Goal: Register for event/course

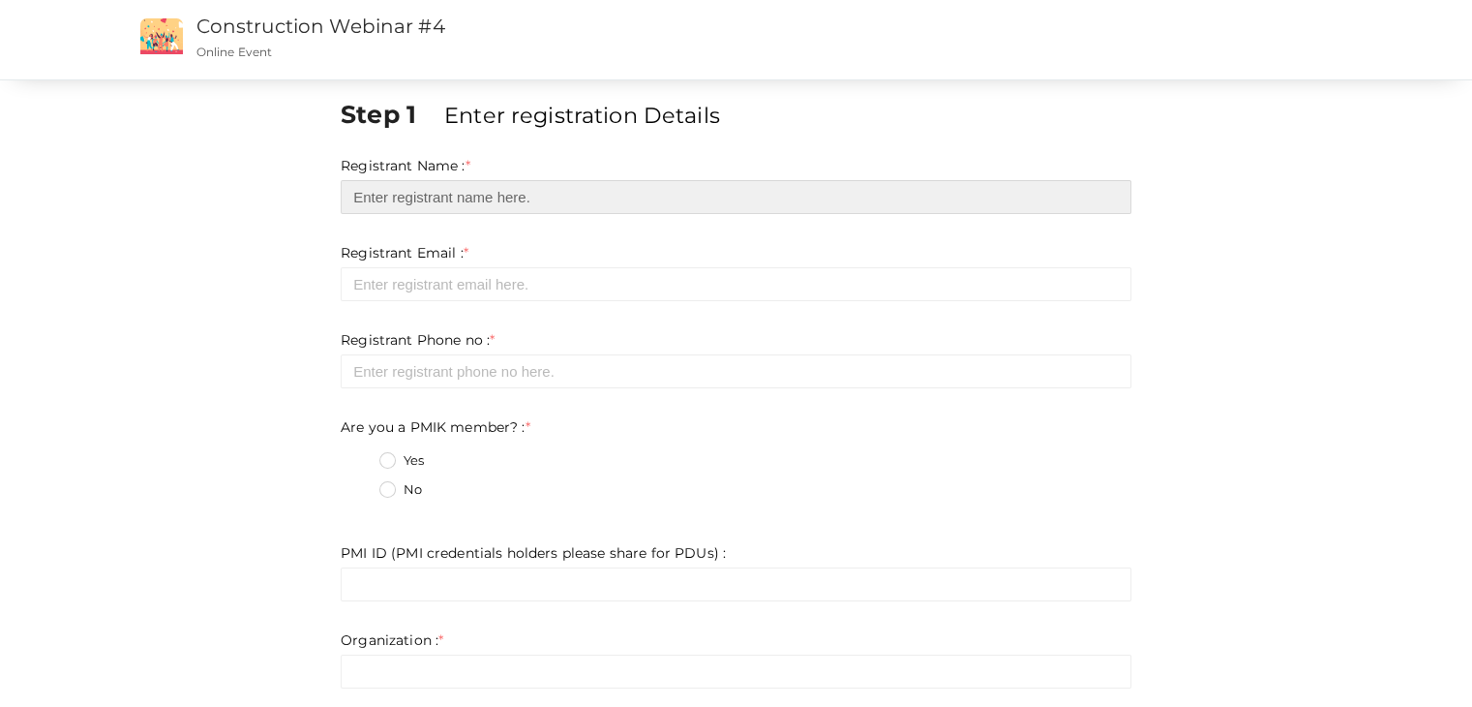
click at [485, 198] on input "text" at bounding box center [736, 197] width 791 height 34
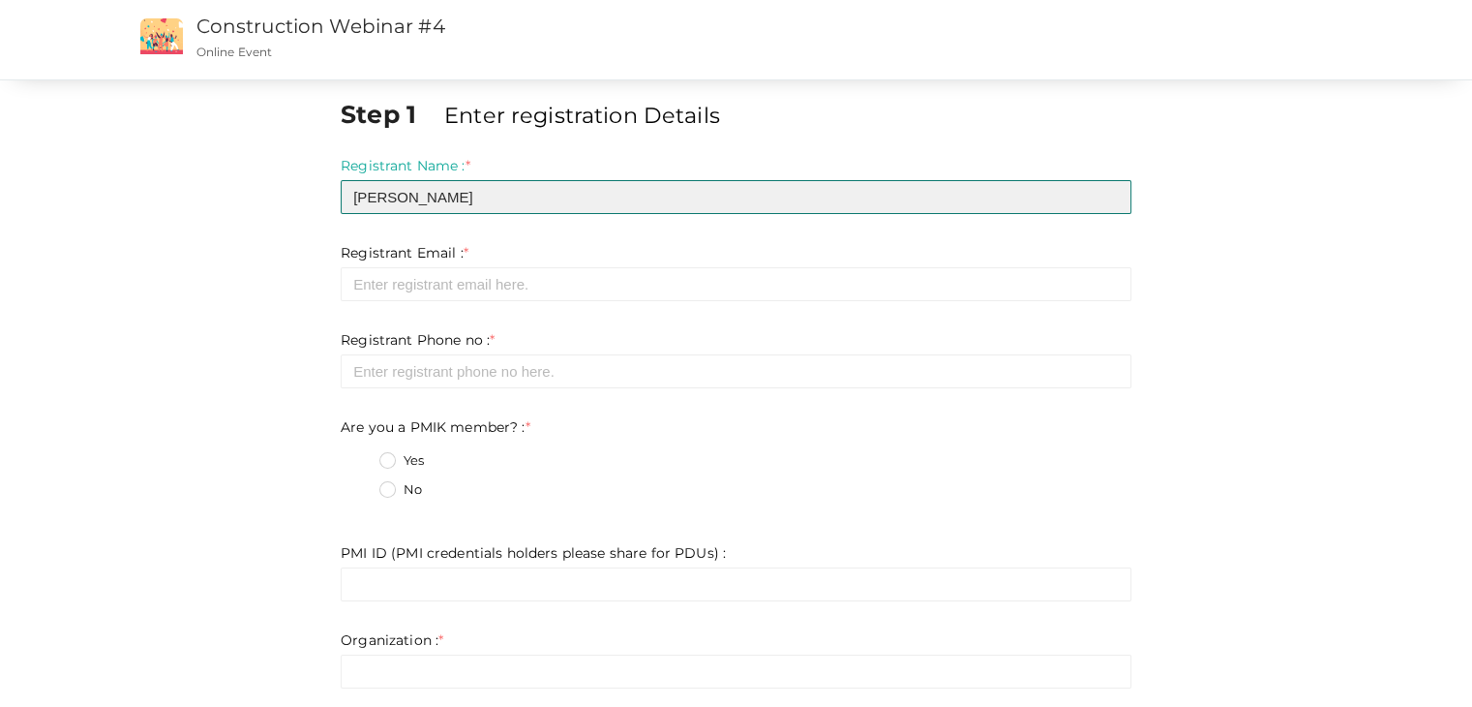
type input "[PERSON_NAME]"
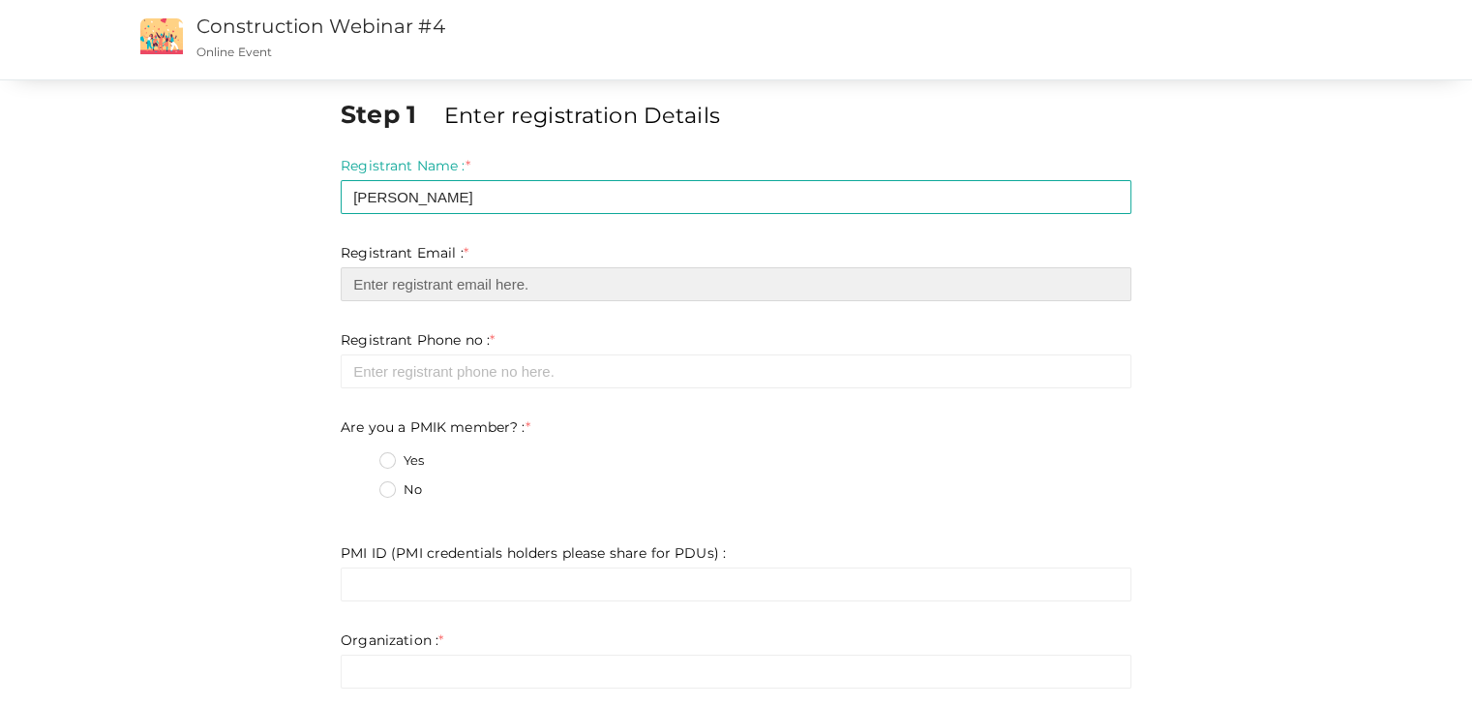
click at [550, 281] on input "email" at bounding box center [736, 284] width 791 height 34
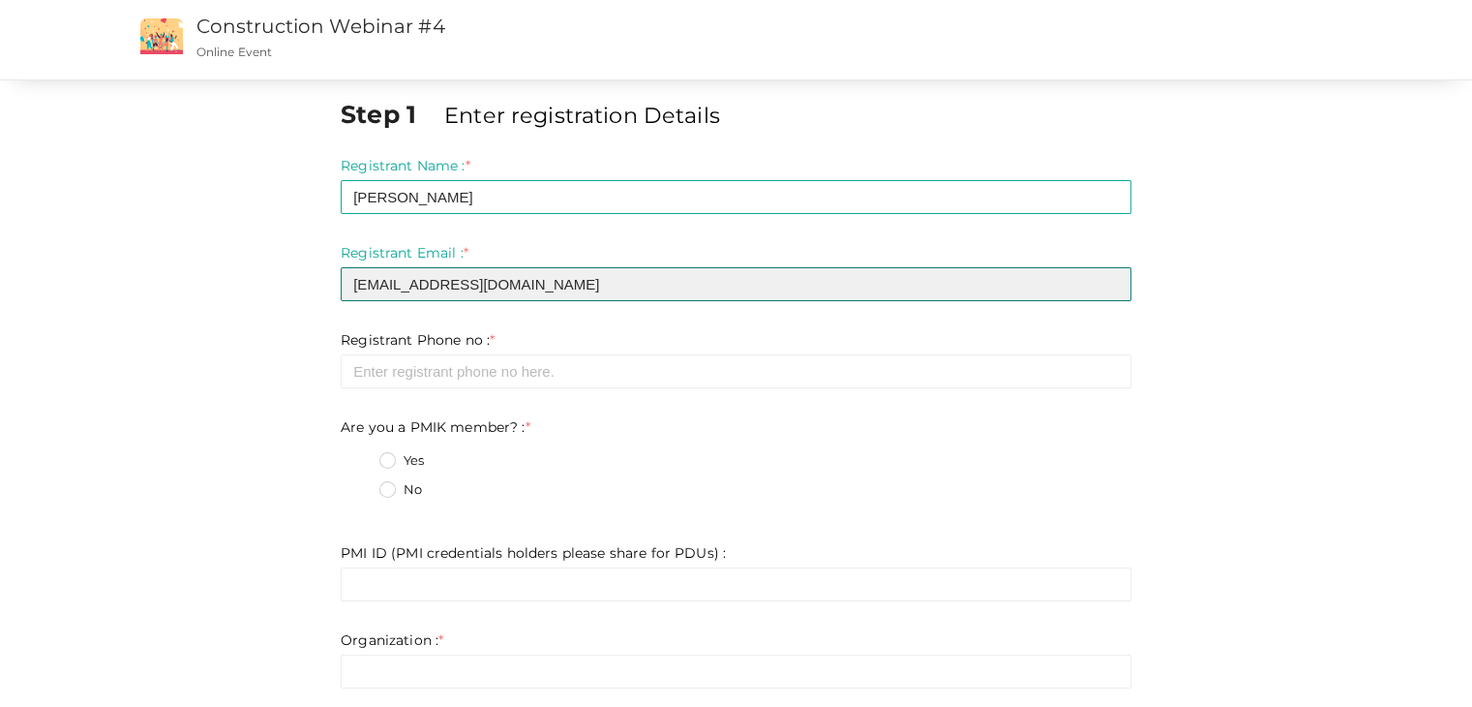
type input "[EMAIL_ADDRESS][DOMAIN_NAME]"
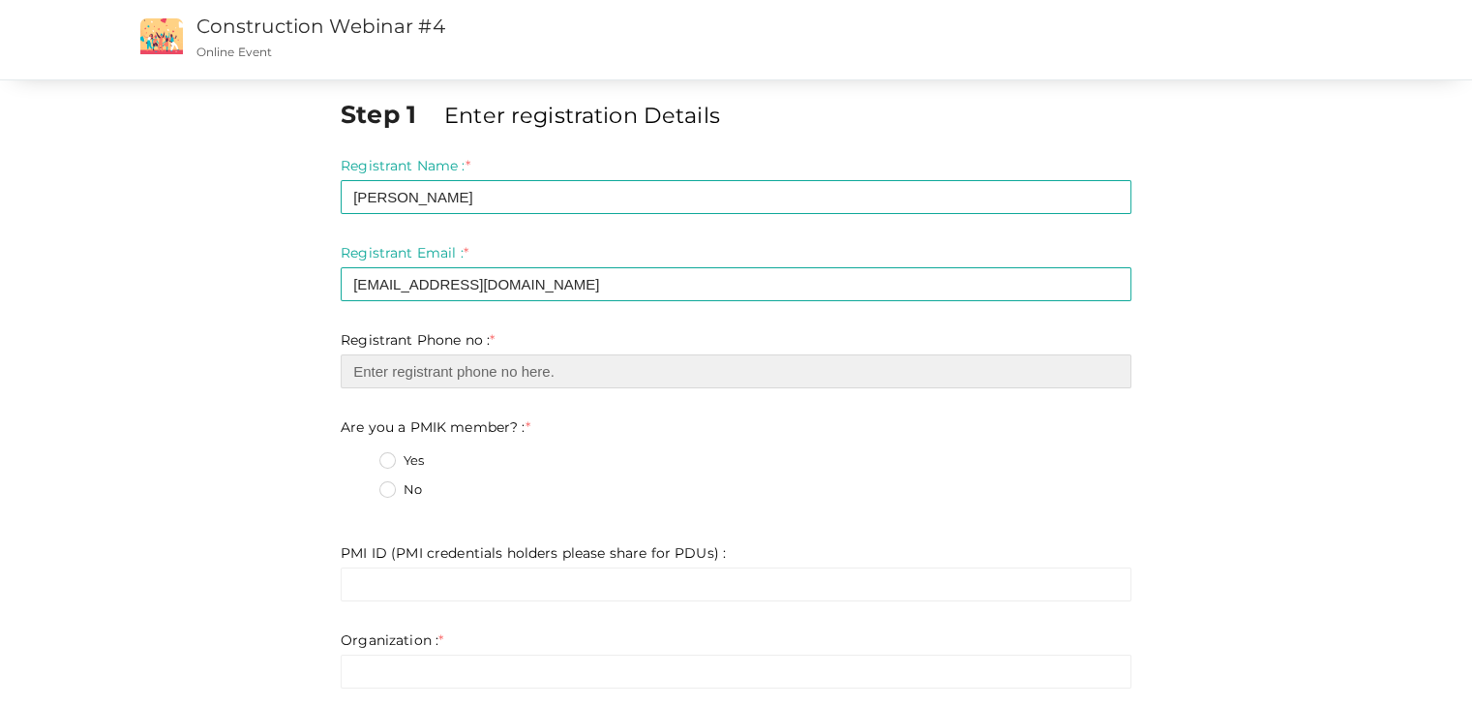
click at [518, 369] on input "number" at bounding box center [736, 371] width 791 height 34
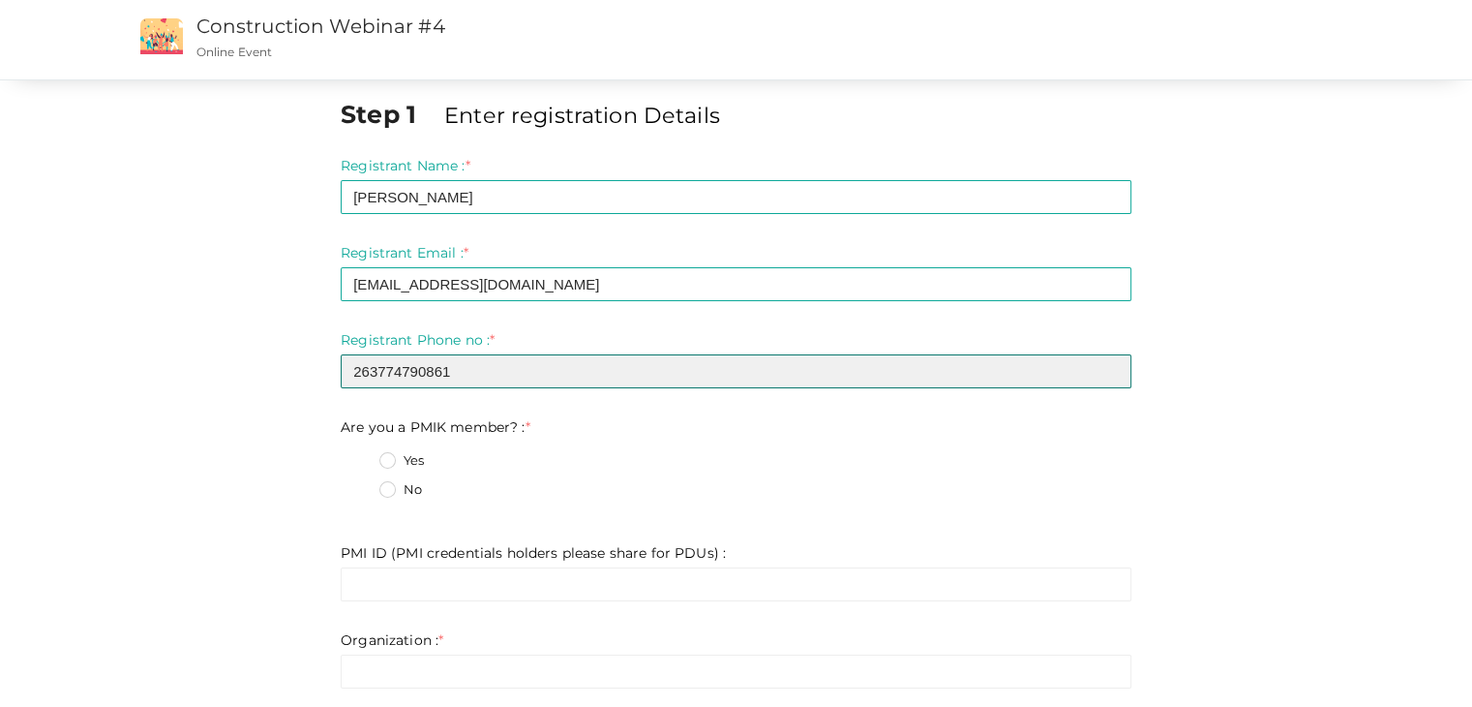
type input "263774790861"
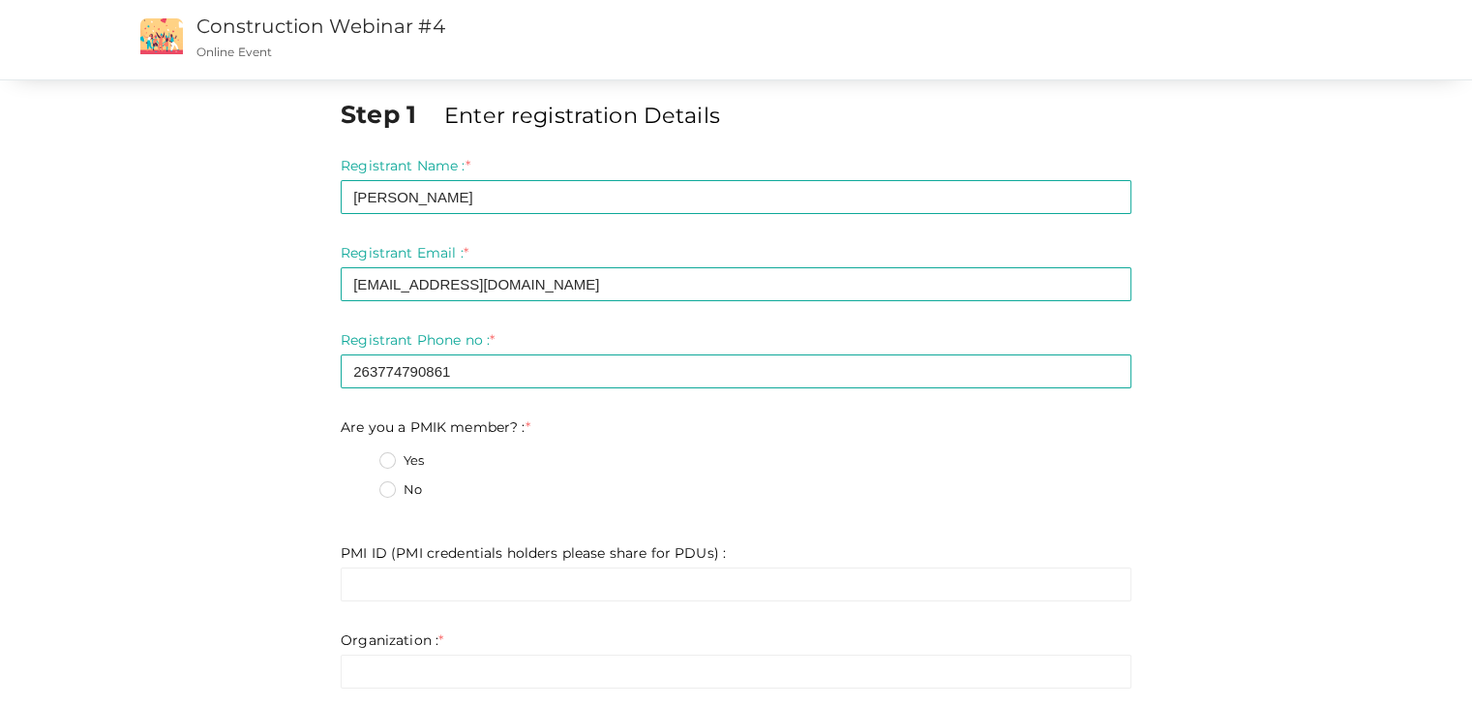
click at [387, 496] on label "No" at bounding box center [400, 489] width 43 height 19
click at [360, 484] on member\?\+1 "No" at bounding box center [360, 484] width 0 height 0
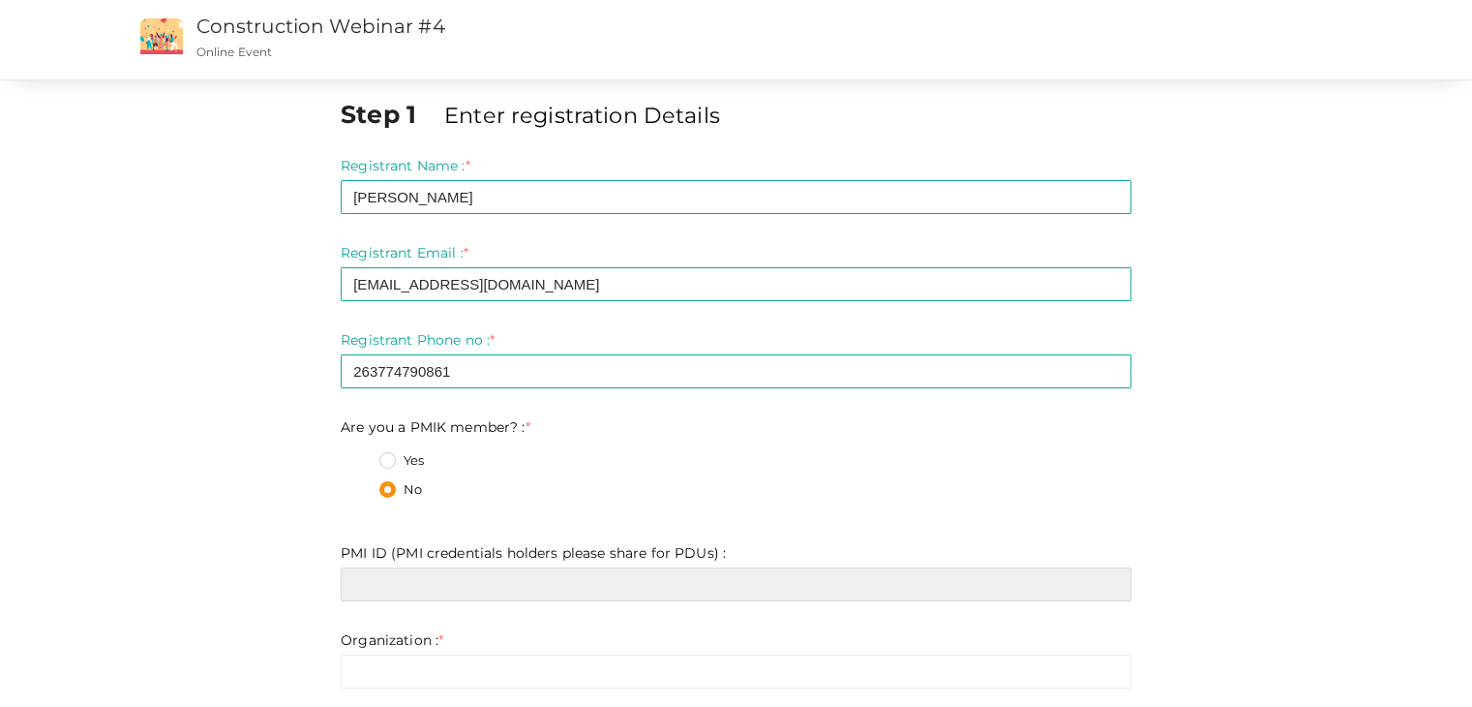
click at [516, 584] on input "text" at bounding box center [736, 584] width 791 height 34
paste input "7505245"
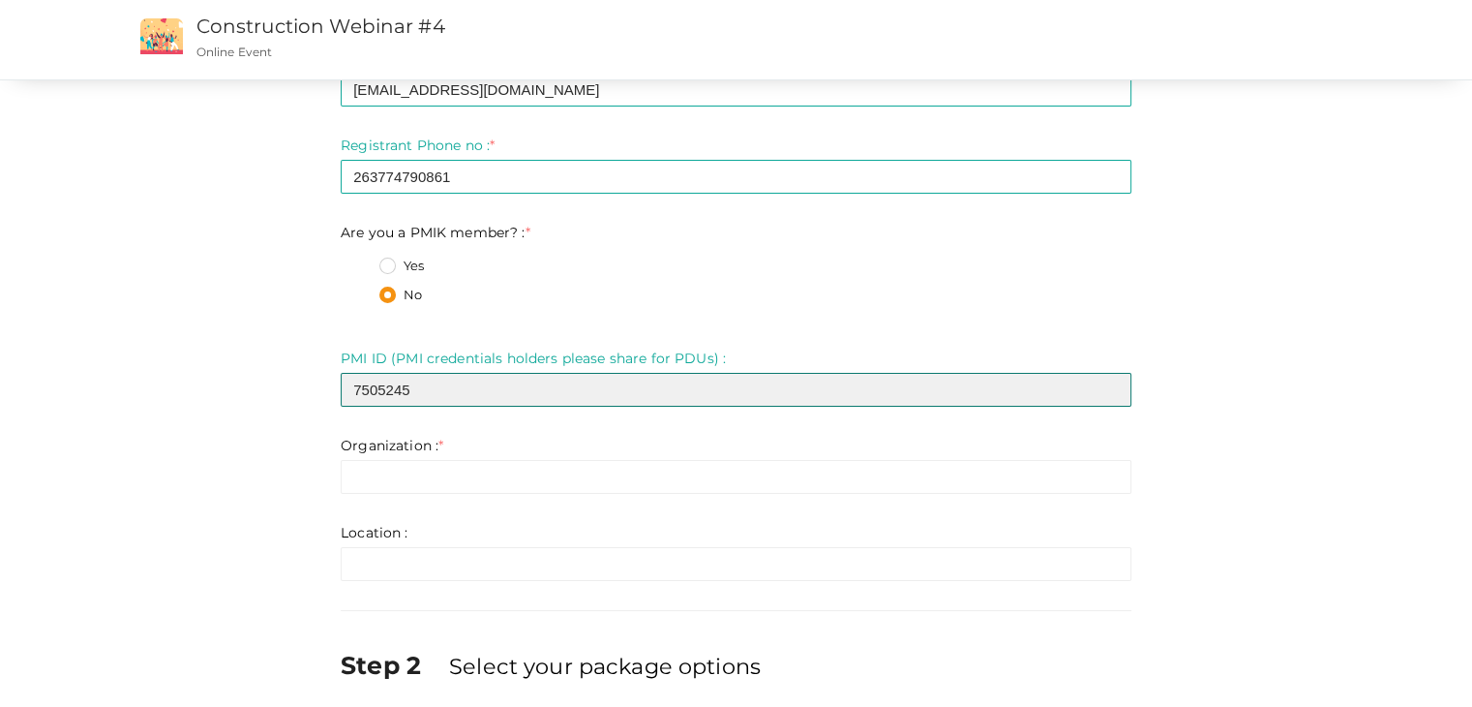
scroll to position [197, 0]
type input "7505245"
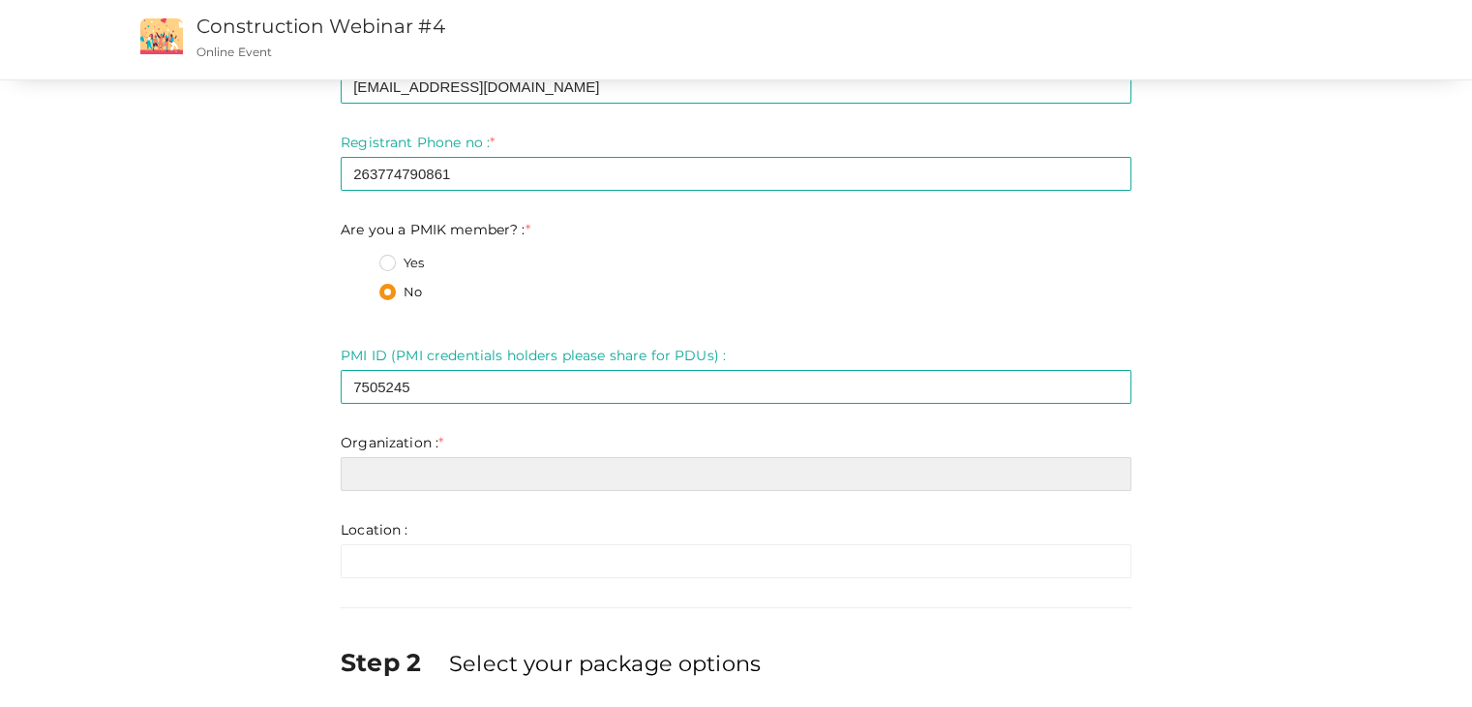
click at [466, 465] on input "text" at bounding box center [736, 474] width 791 height 34
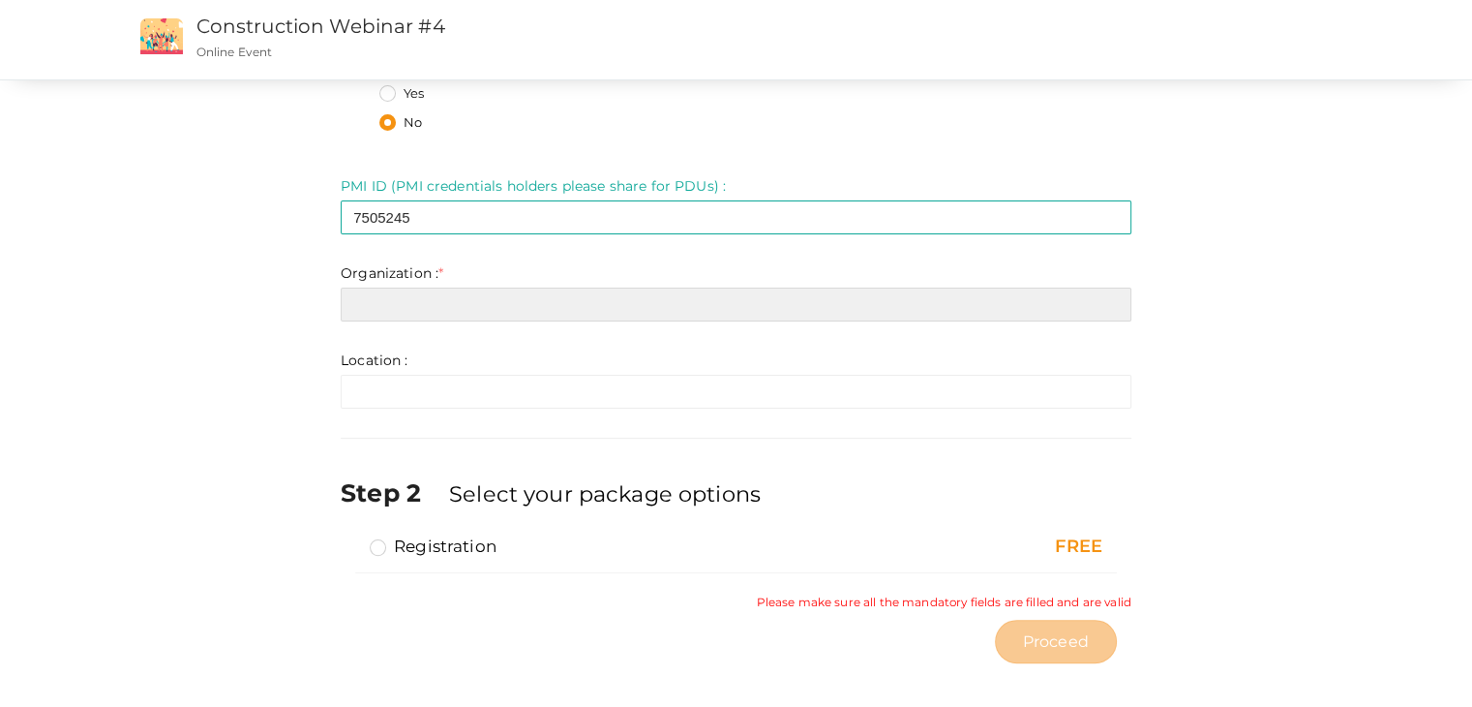
scroll to position [379, 0]
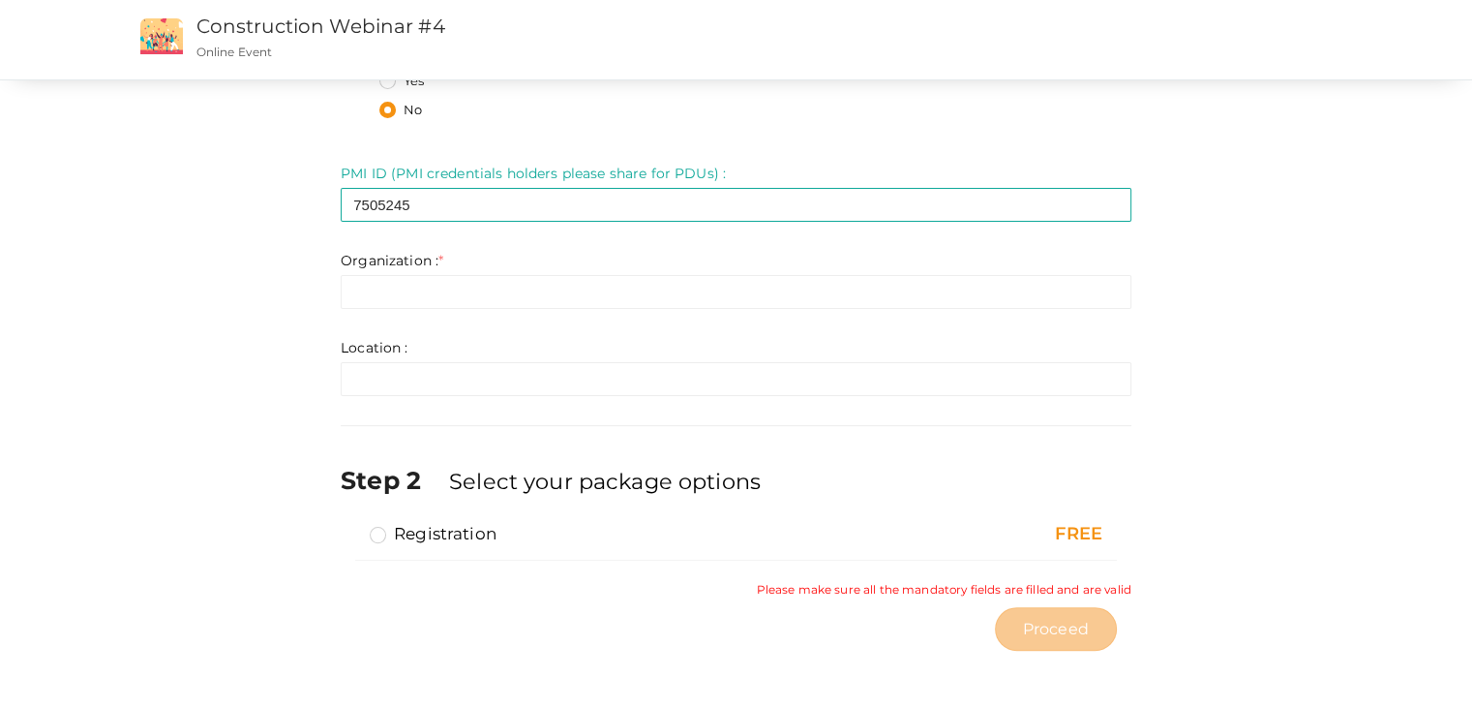
click at [382, 534] on label "Registration" at bounding box center [433, 533] width 127 height 23
click at [350, 526] on input "Registration" at bounding box center [350, 526] width 0 height 0
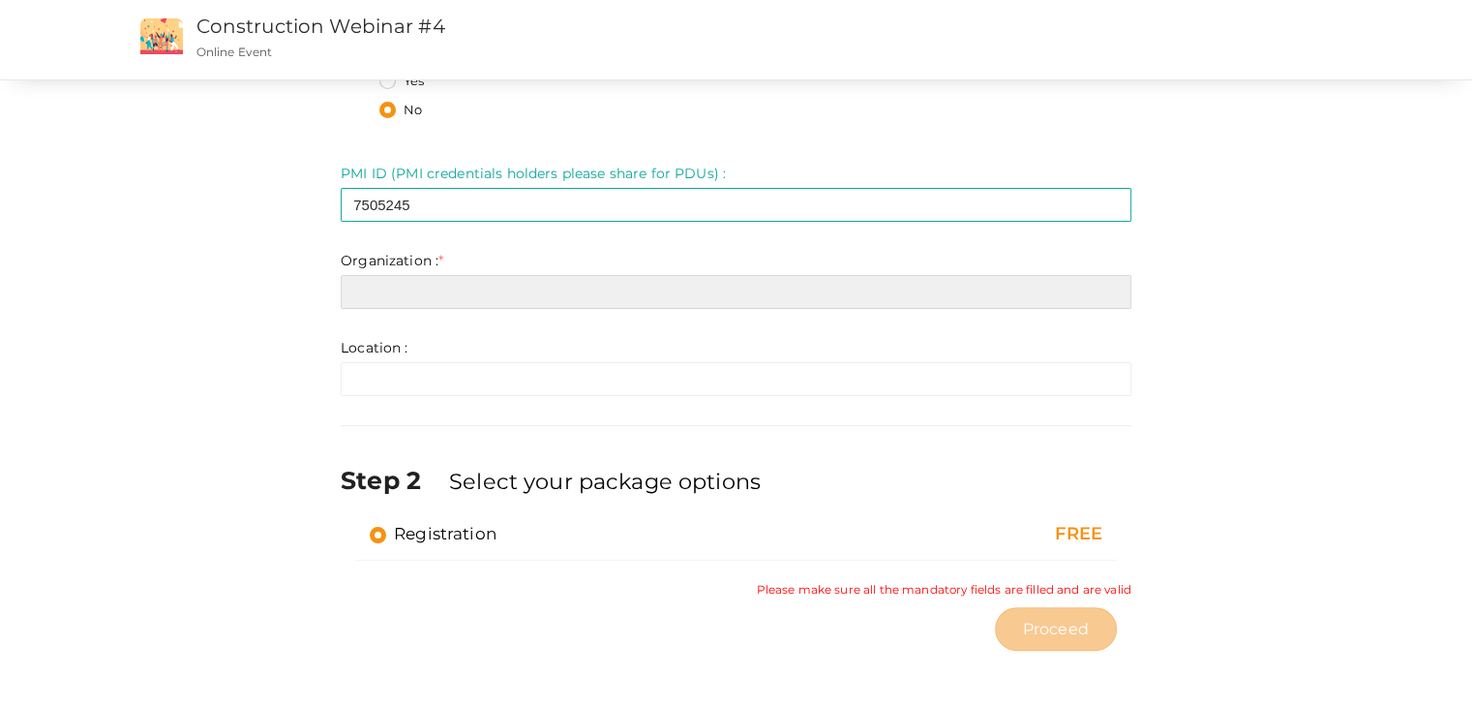
click at [454, 283] on input "text" at bounding box center [736, 292] width 791 height 34
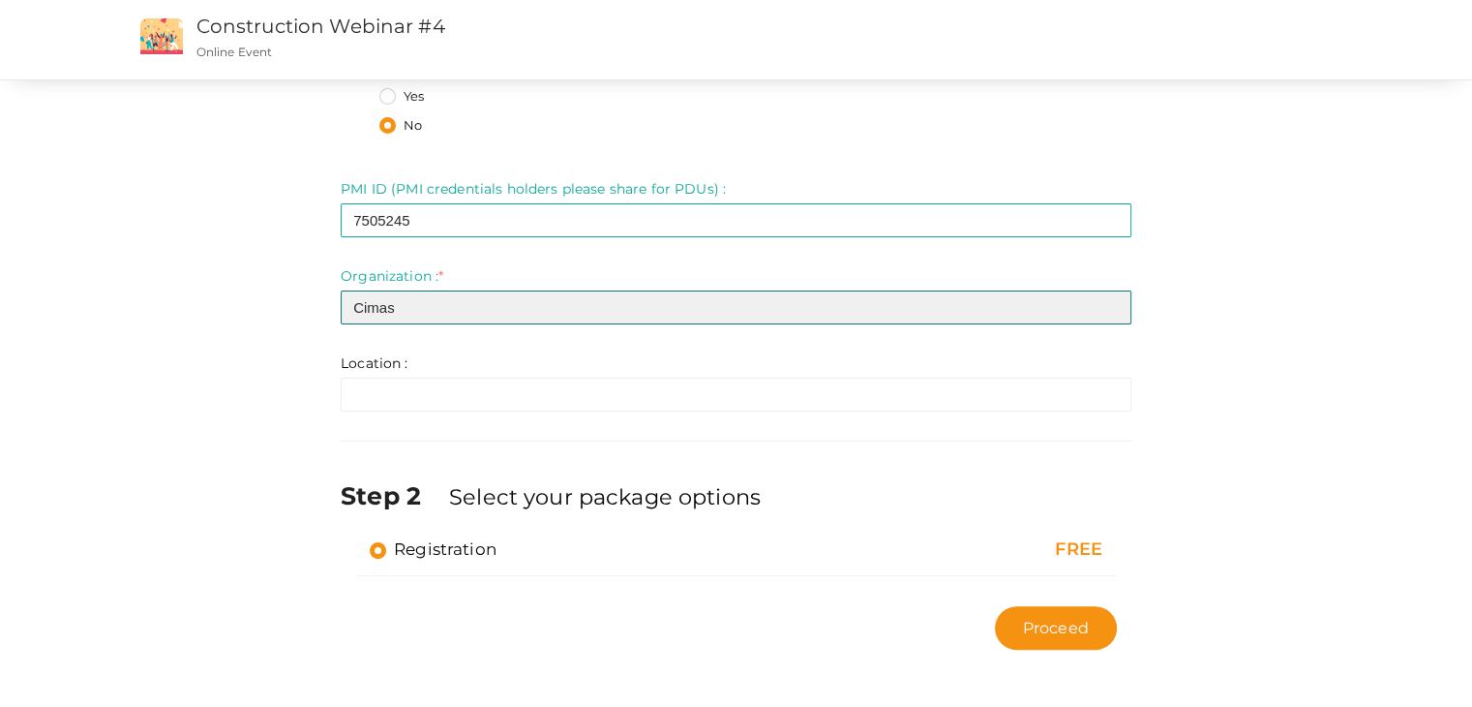
type input "Cimas"
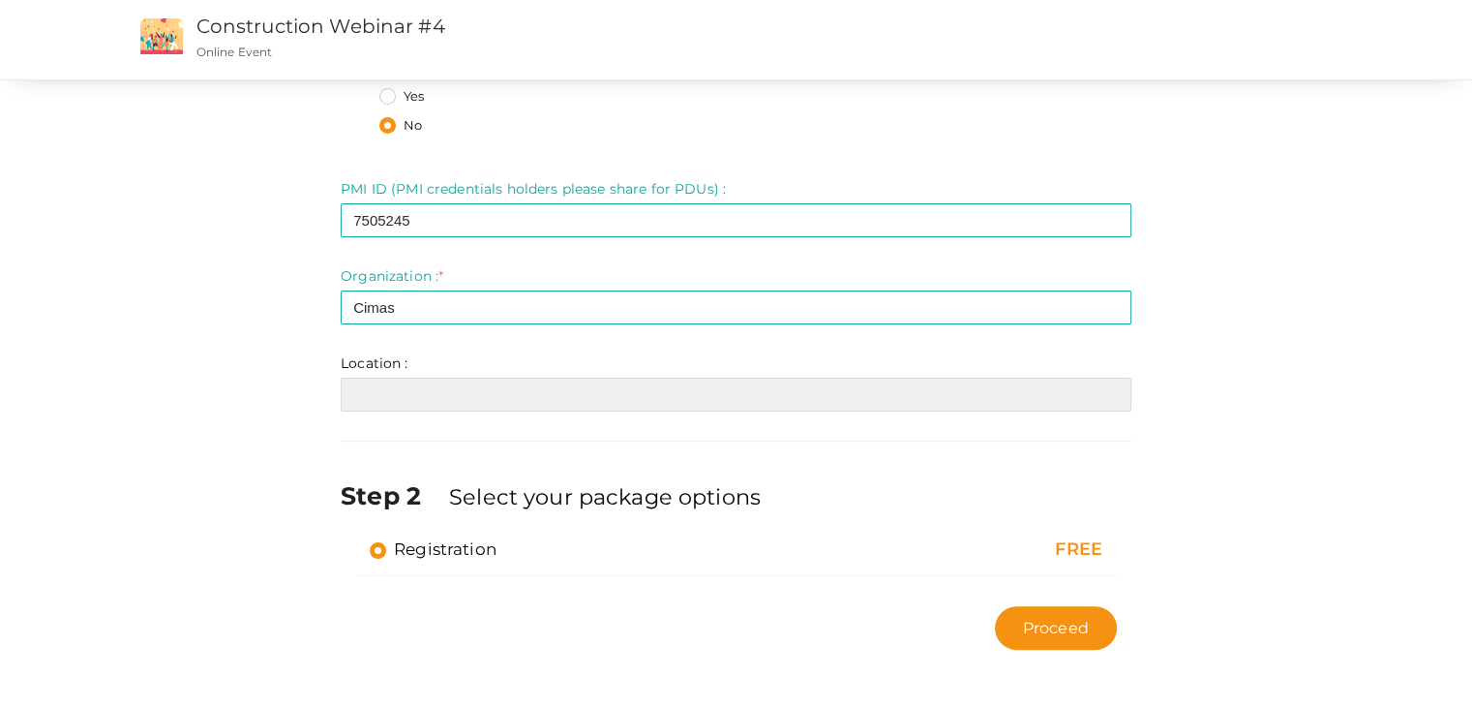
click at [390, 390] on input "text" at bounding box center [736, 395] width 791 height 34
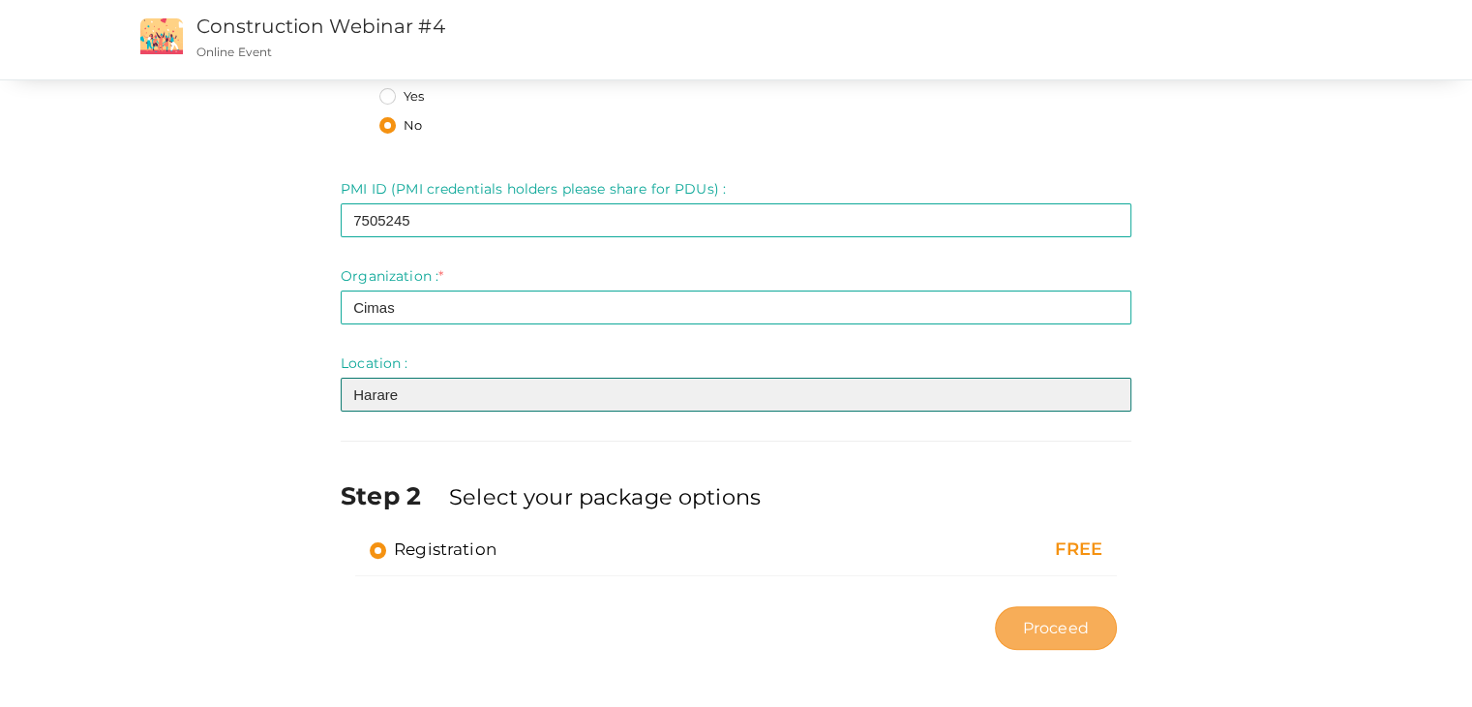
type input "Harare"
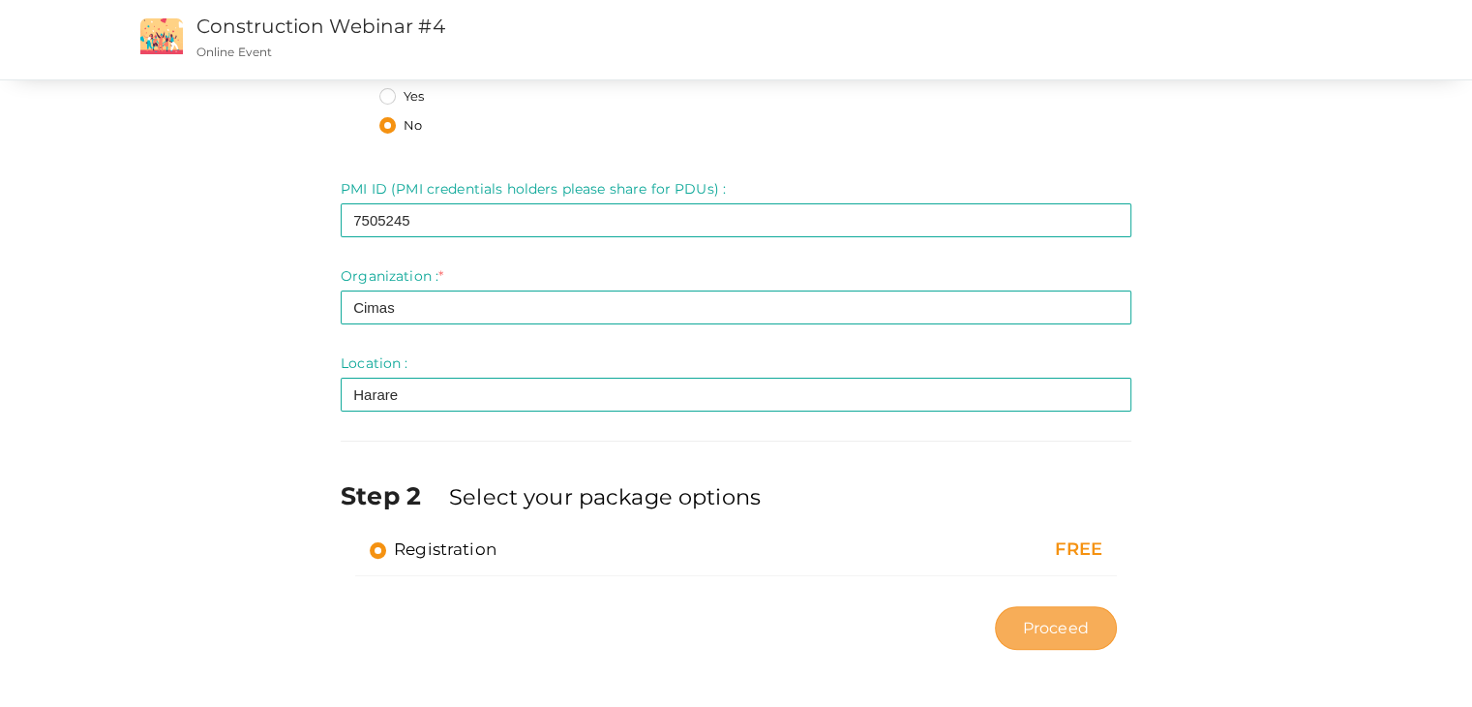
click at [1078, 624] on span "Proceed" at bounding box center [1056, 628] width 66 height 22
